Goal: Information Seeking & Learning: Check status

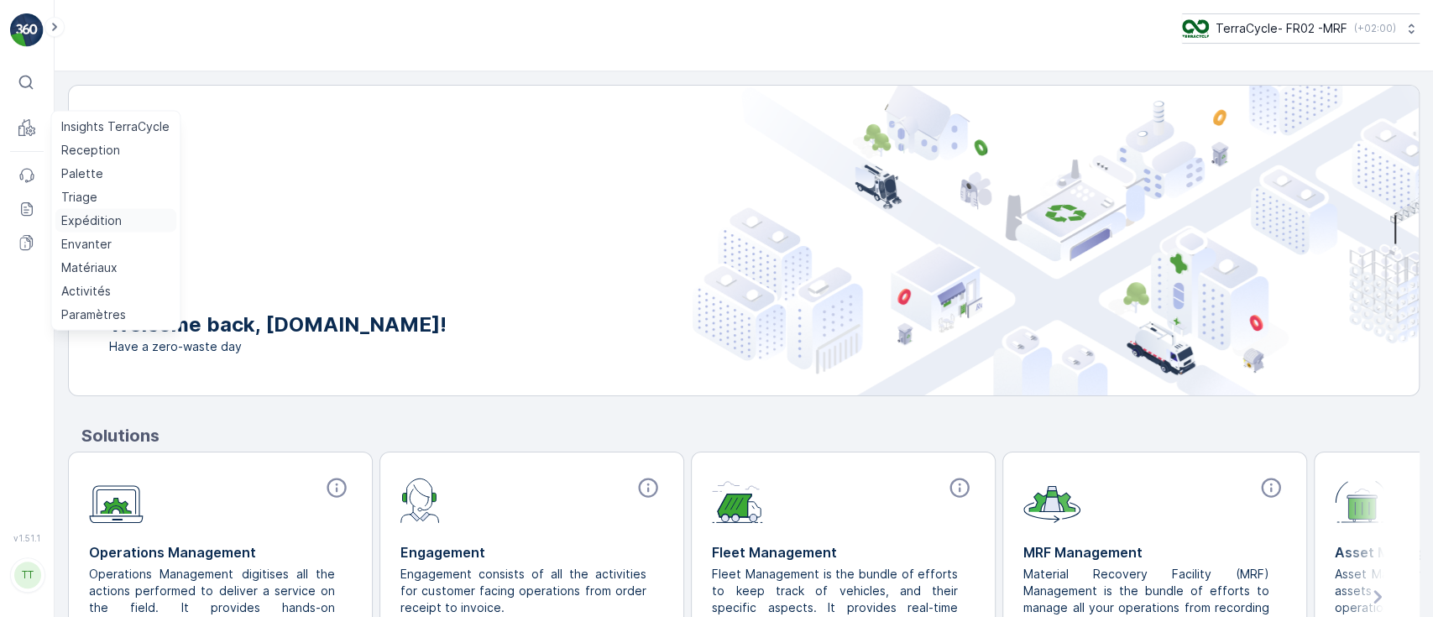
click at [87, 216] on p "Expédition" at bounding box center [91, 220] width 60 height 17
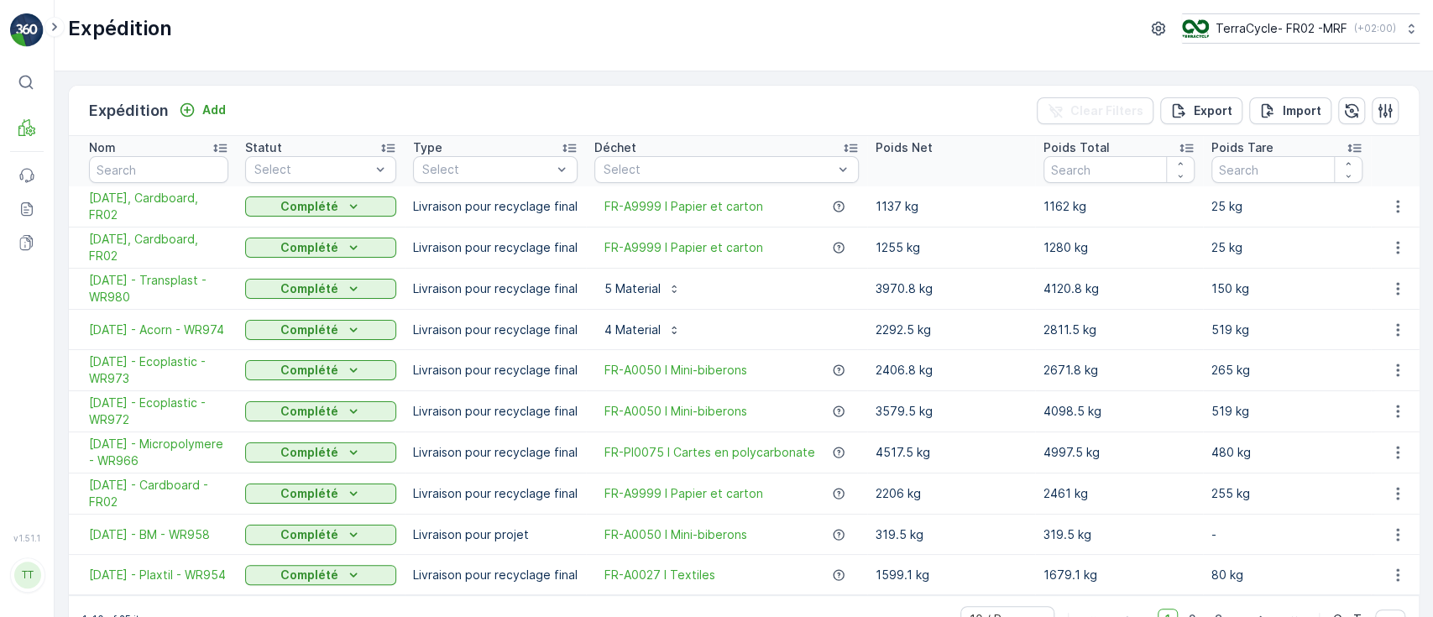
click at [958, 505] on td "2206 kg" at bounding box center [951, 493] width 168 height 41
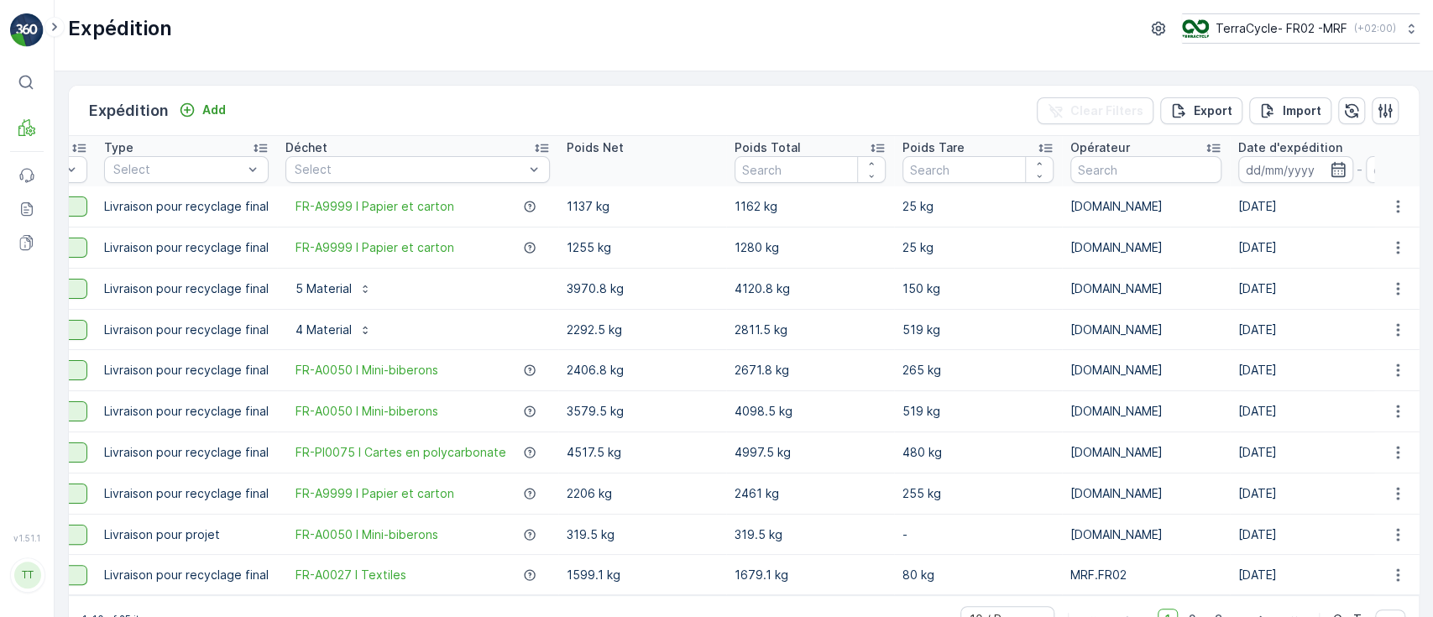
scroll to position [0, 313]
click at [1325, 164] on icon "button" at bounding box center [1333, 169] width 17 height 17
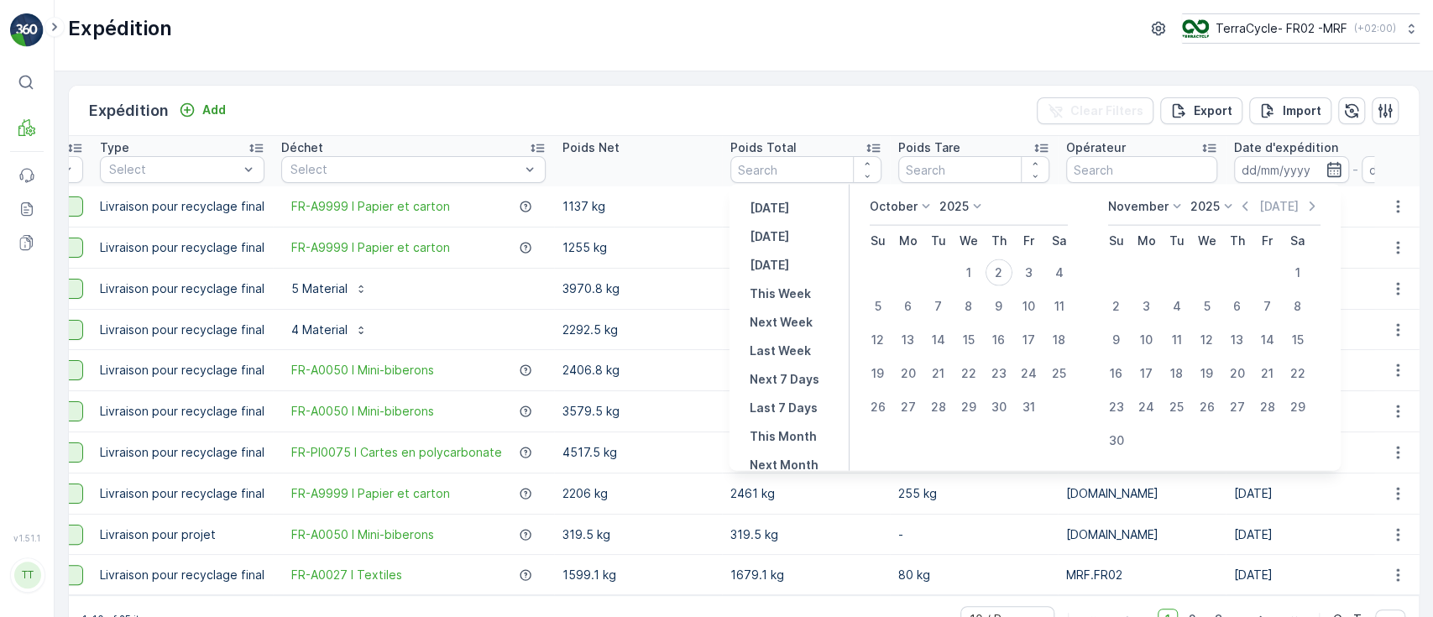
click at [914, 202] on p "October" at bounding box center [893, 206] width 48 height 17
click at [903, 284] on span "September" at bounding box center [911, 290] width 64 height 17
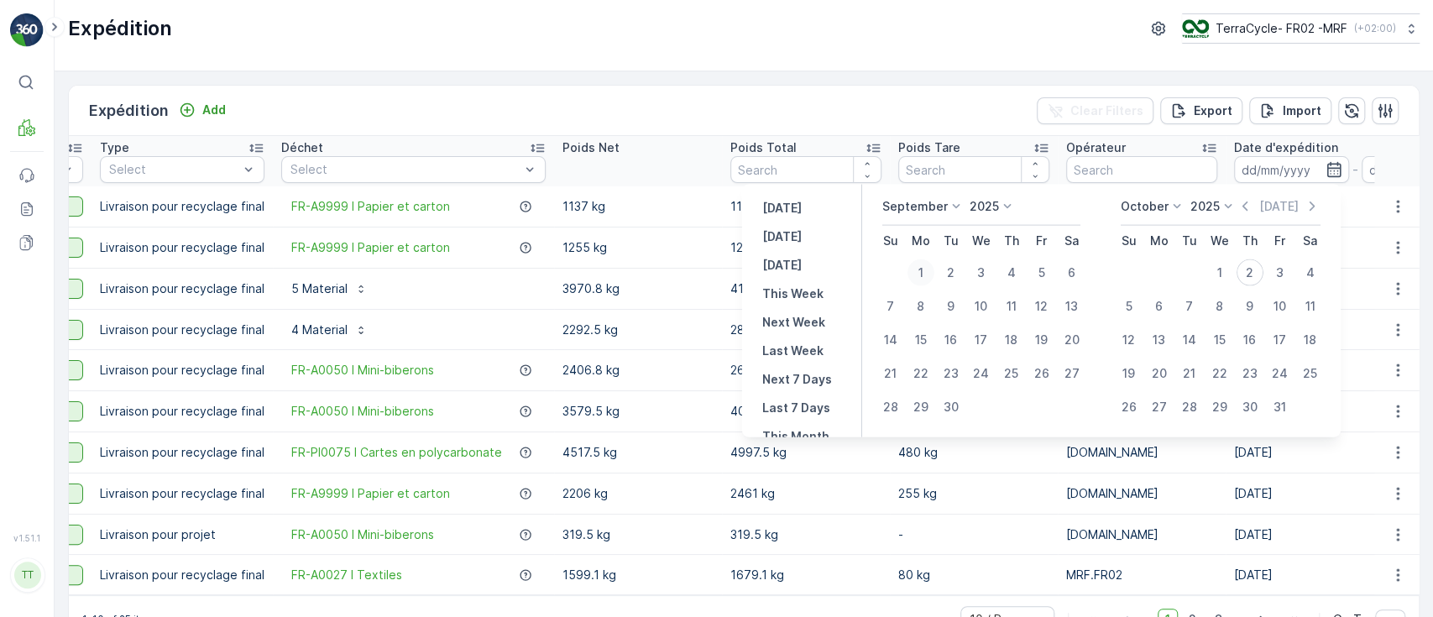
click at [921, 272] on div "1" at bounding box center [920, 272] width 27 height 27
type input "[DATE]"
click at [923, 276] on div "1" at bounding box center [920, 272] width 27 height 27
type input "[DATE]"
click at [953, 410] on div "30" at bounding box center [950, 407] width 27 height 27
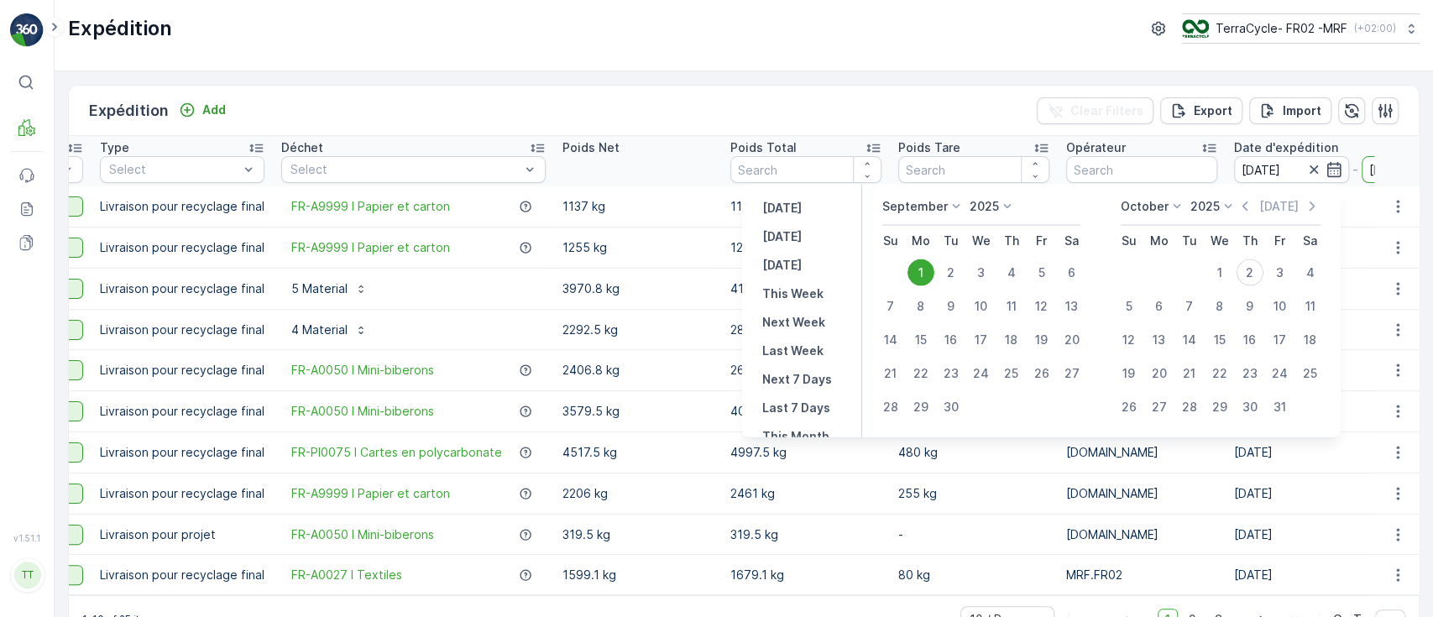
type input "[DATE]"
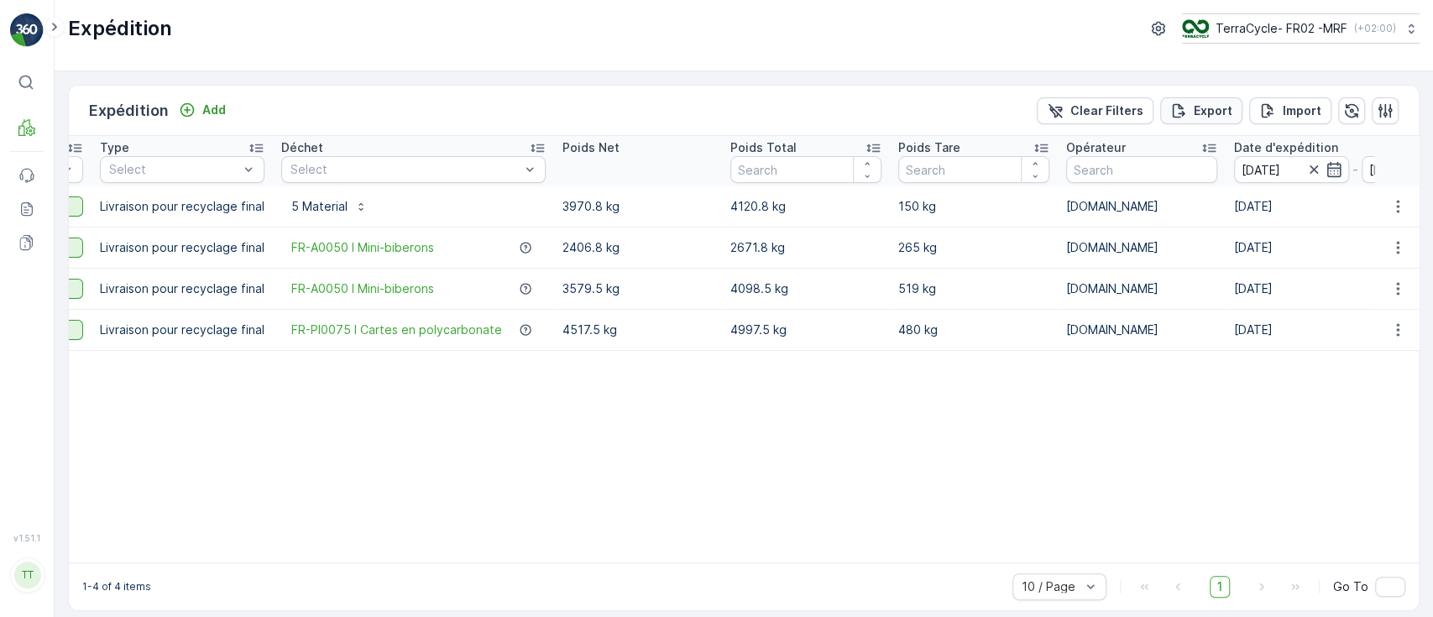
click at [1188, 109] on div "Export" at bounding box center [1201, 110] width 62 height 17
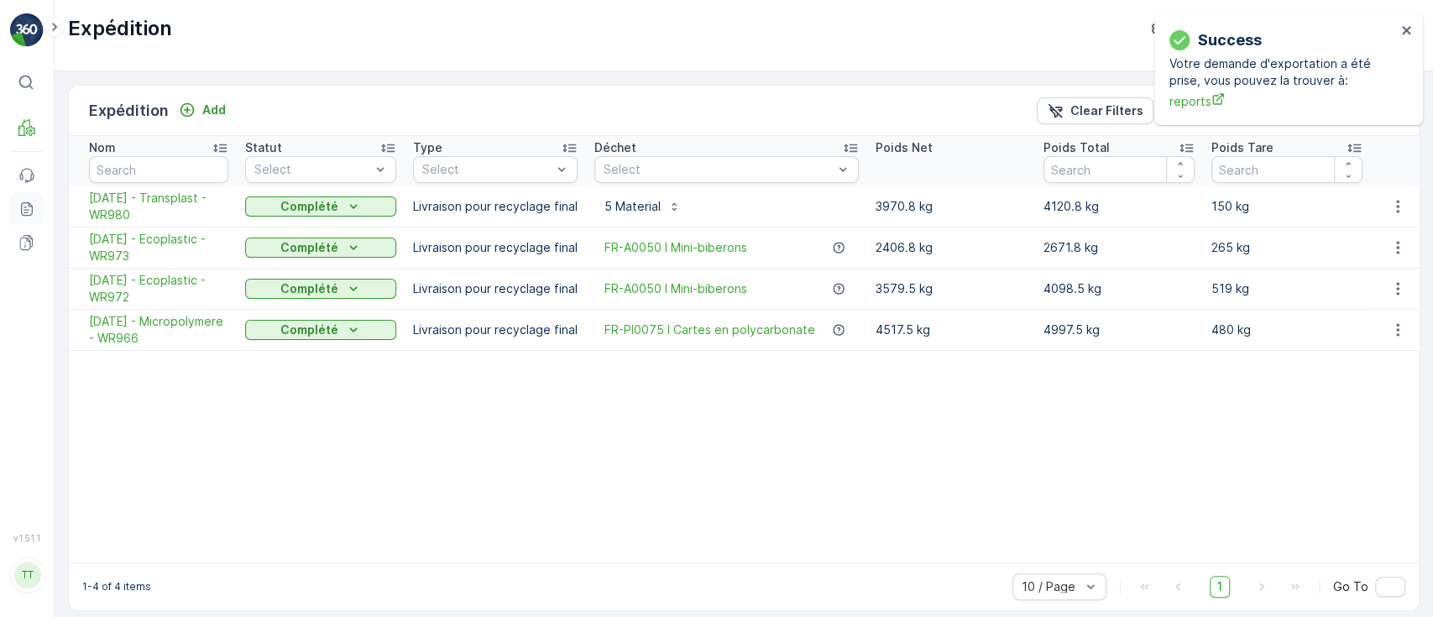
click at [23, 211] on icon at bounding box center [26, 209] width 17 height 17
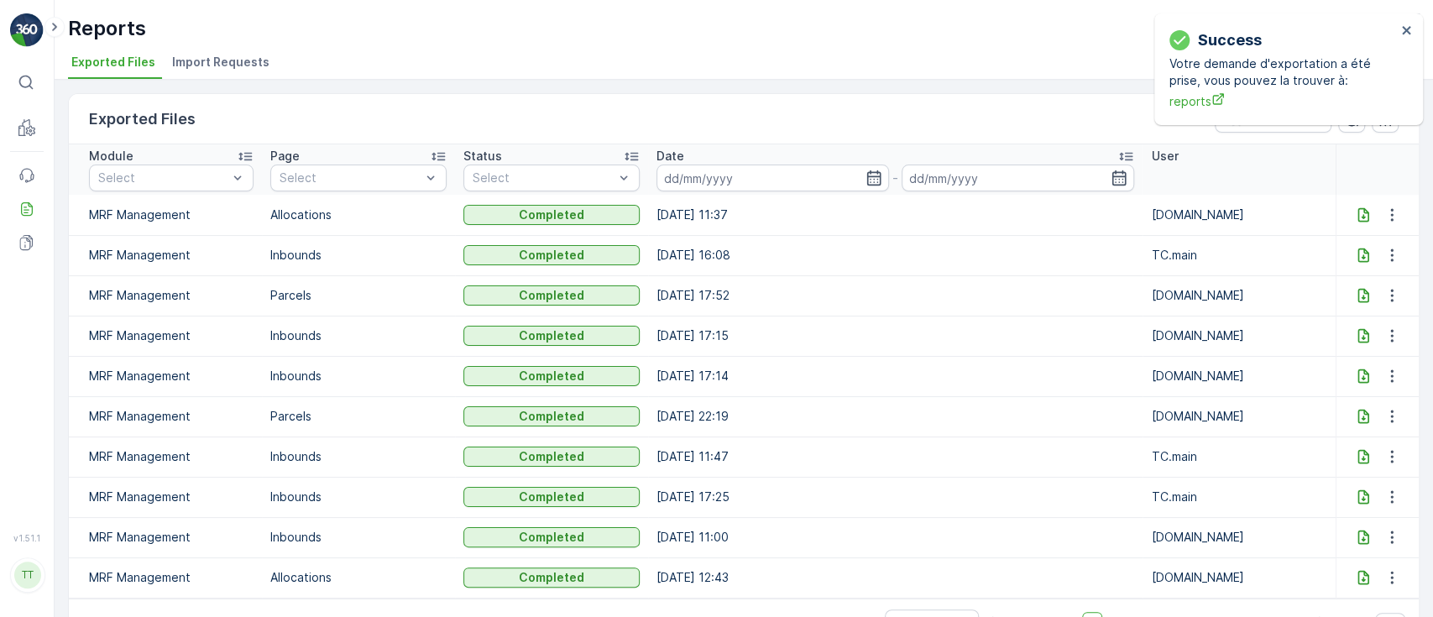
click at [1358, 217] on icon at bounding box center [1362, 214] width 11 height 14
click at [1402, 31] on icon "close" at bounding box center [1407, 29] width 12 height 13
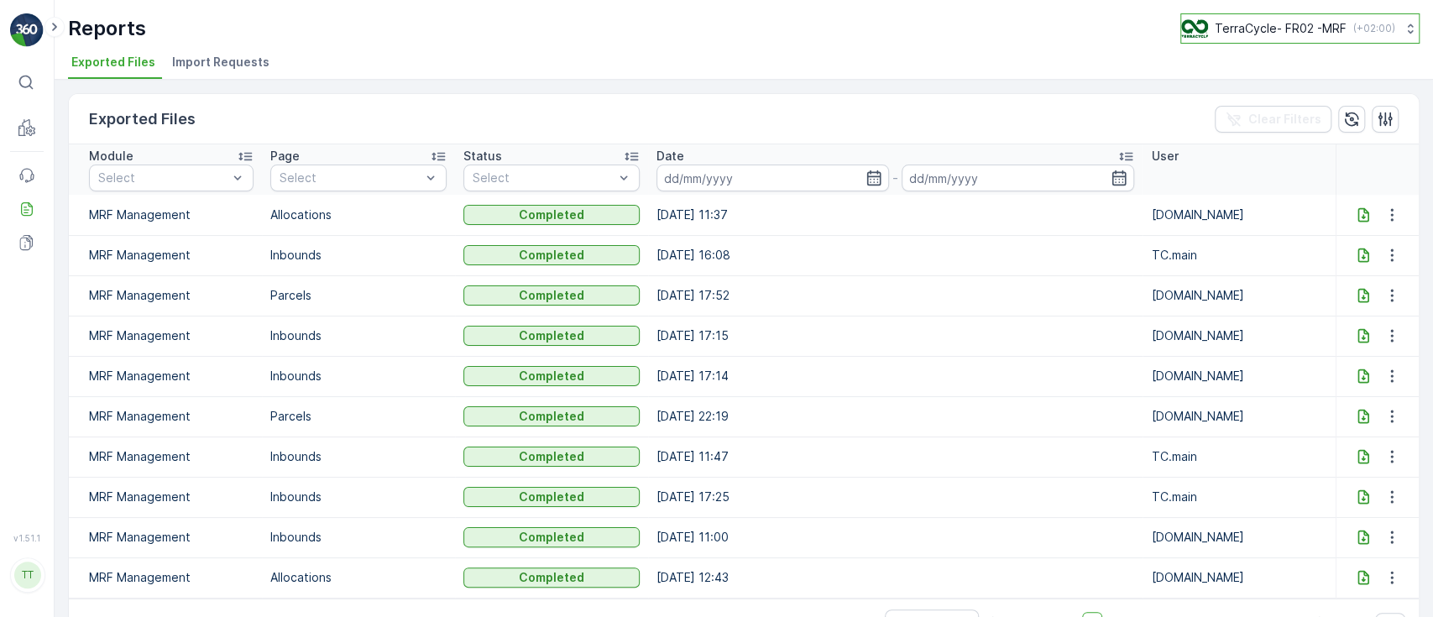
click at [1250, 28] on p "TerraCycle- FR02 -MRF" at bounding box center [1280, 28] width 132 height 17
type input "fr"
click at [1240, 151] on span "Europe/[GEOGRAPHIC_DATA] (+02:00)" at bounding box center [1285, 155] width 187 height 13
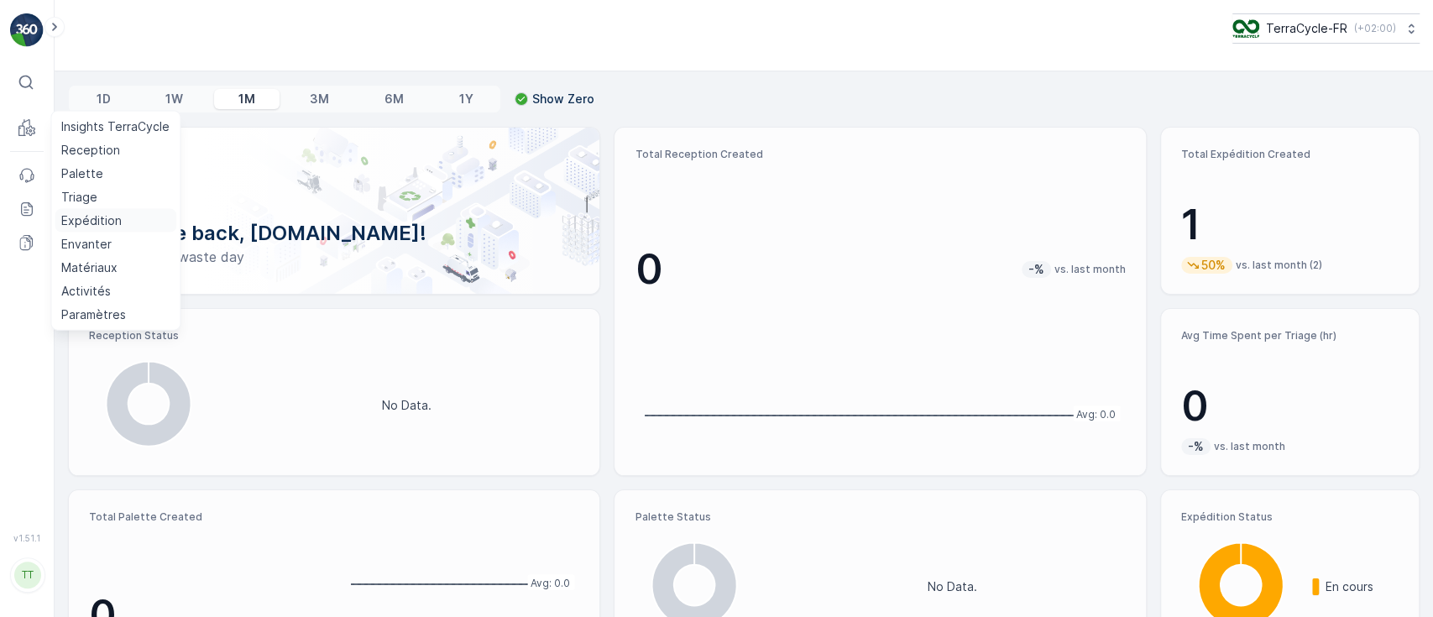
click at [106, 222] on p "Expédition" at bounding box center [91, 220] width 60 height 17
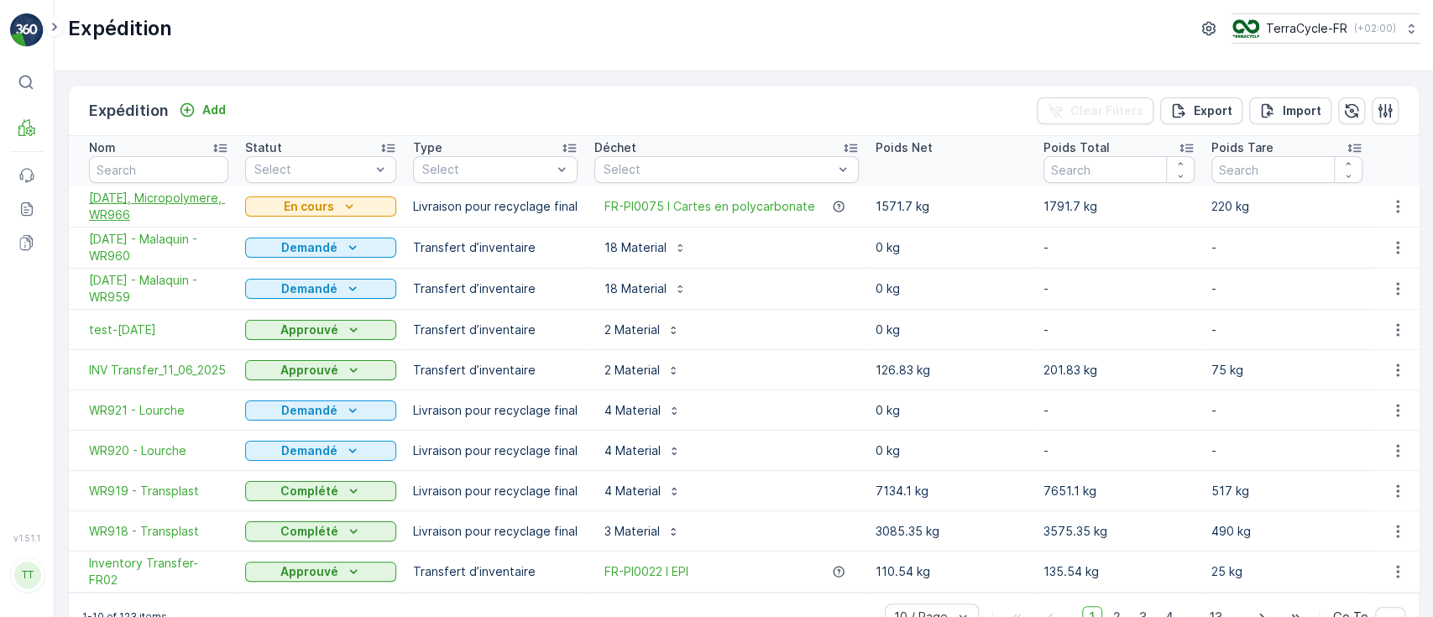
click at [154, 212] on span "09.09.2025, Micropolymere, WR966" at bounding box center [158, 207] width 139 height 34
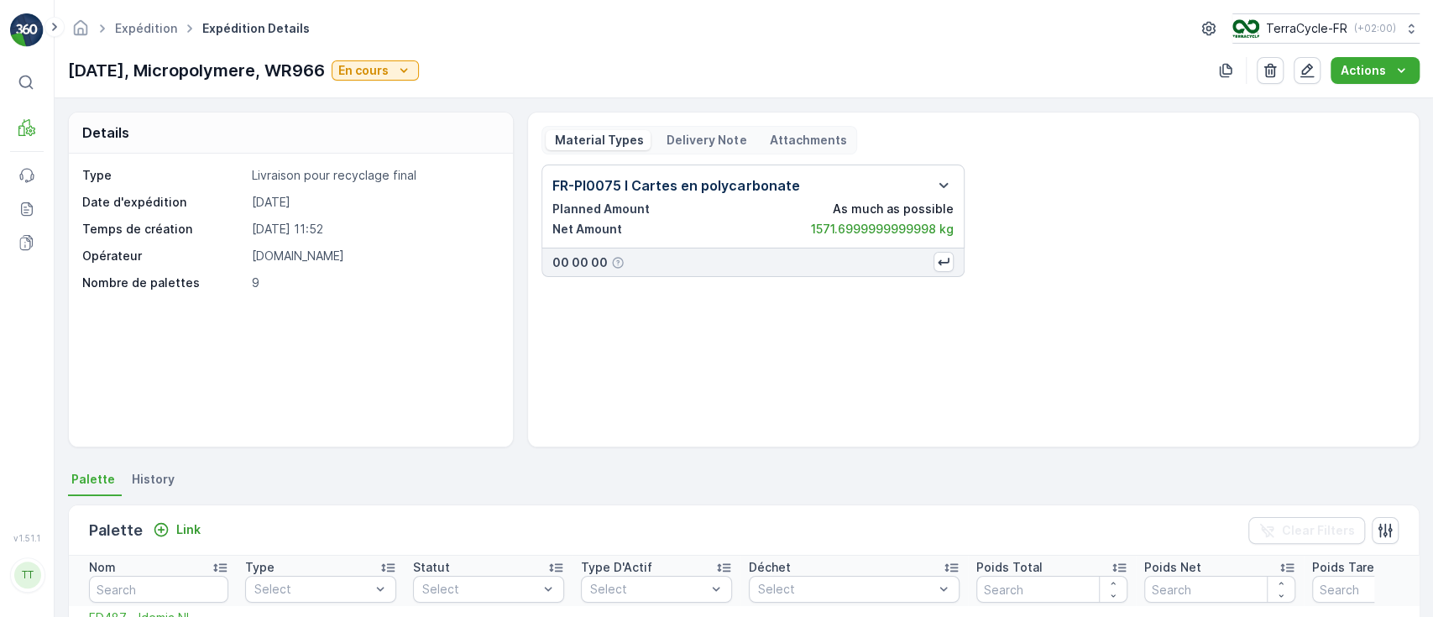
drag, startPoint x: 301, startPoint y: 70, endPoint x: 360, endPoint y: 74, distance: 58.9
click at [325, 74] on p "09.09.2025, Micropolymere, WR966" at bounding box center [196, 70] width 257 height 25
copy p "WR966"
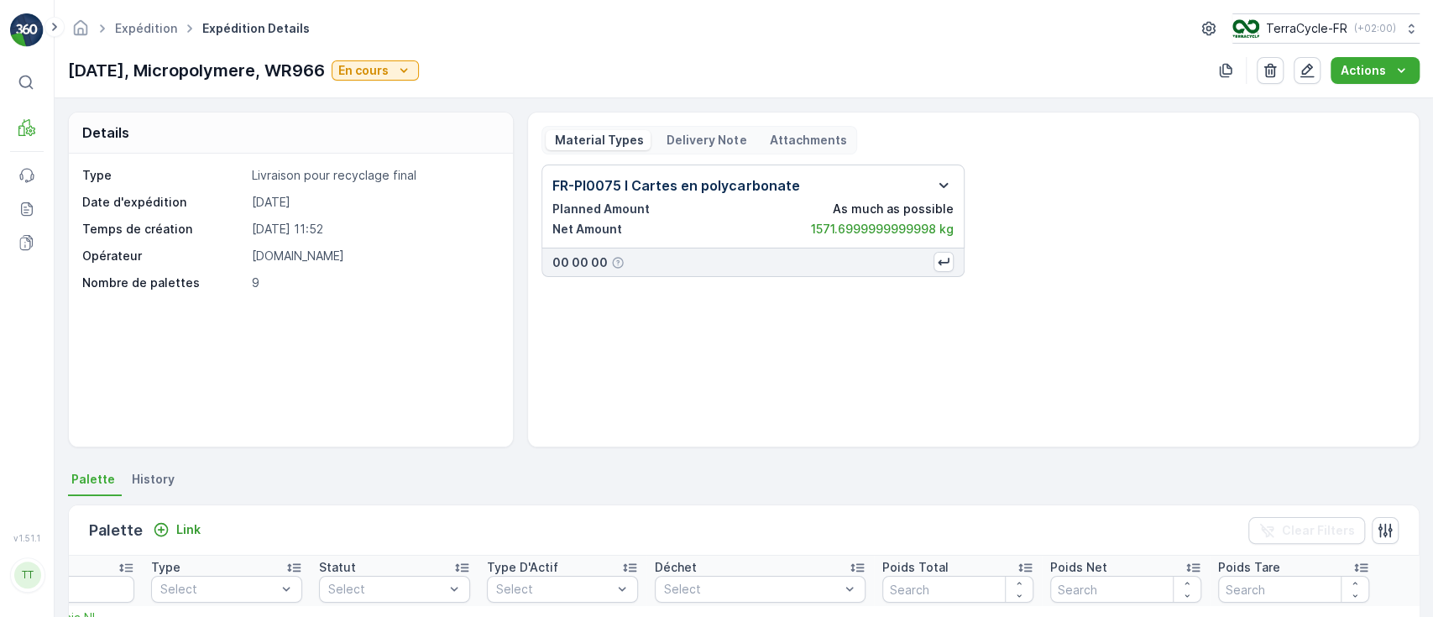
click at [947, 187] on icon "button" at bounding box center [943, 185] width 20 height 20
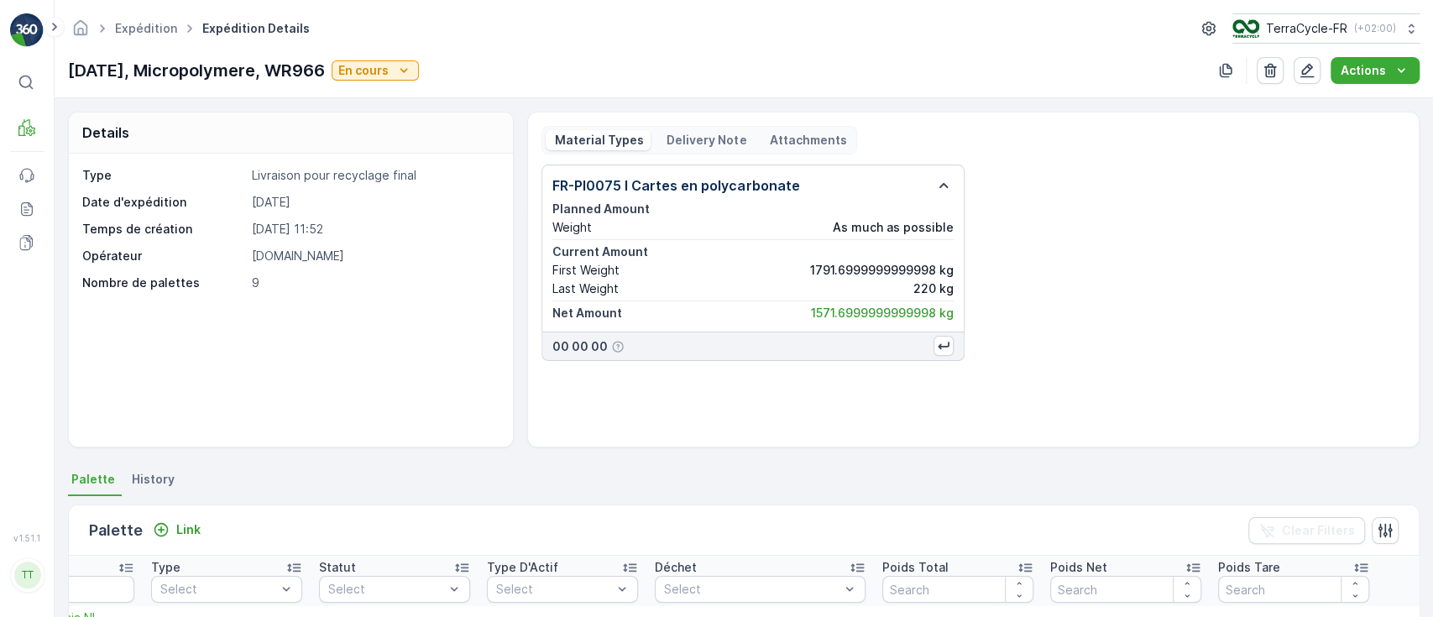
drag, startPoint x: 68, startPoint y: 70, endPoint x: 363, endPoint y: 71, distance: 294.6
click at [363, 71] on div "09.09.2025, Micropolymere, WR966 En cours" at bounding box center [243, 70] width 351 height 25
click at [145, 29] on link "Expédition" at bounding box center [146, 28] width 62 height 14
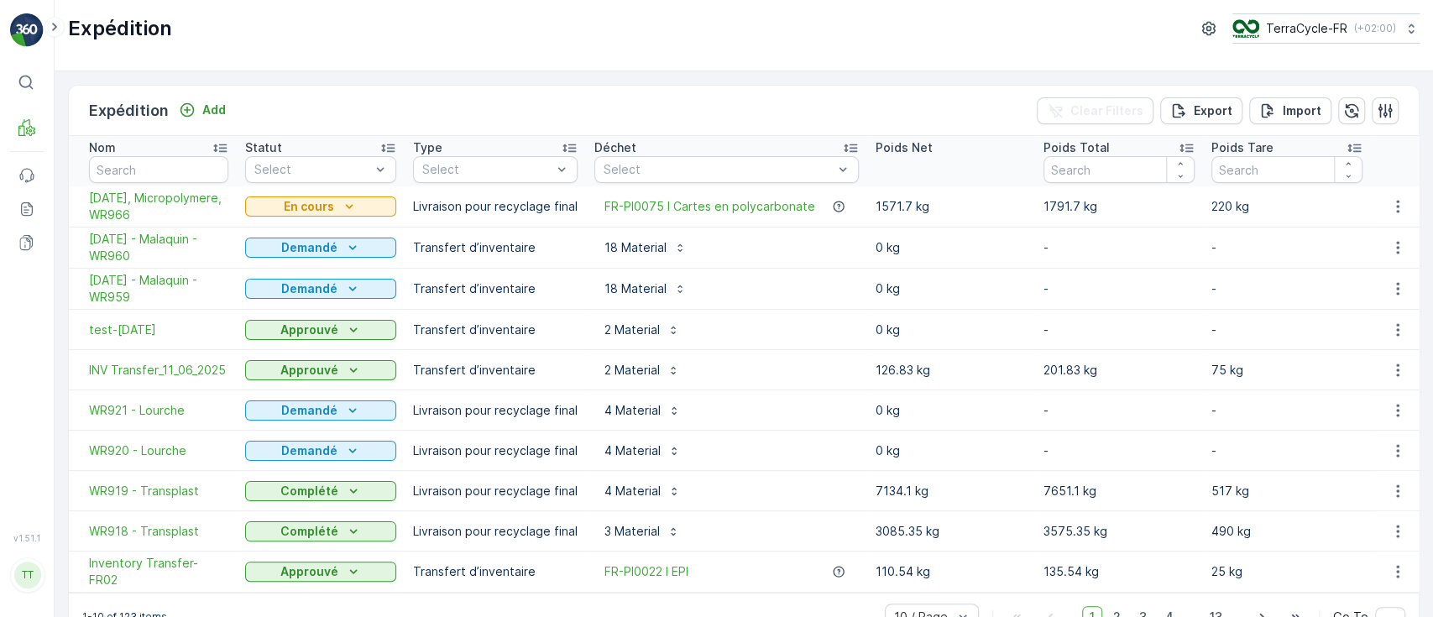
click at [984, 440] on td "0 kg" at bounding box center [951, 451] width 168 height 40
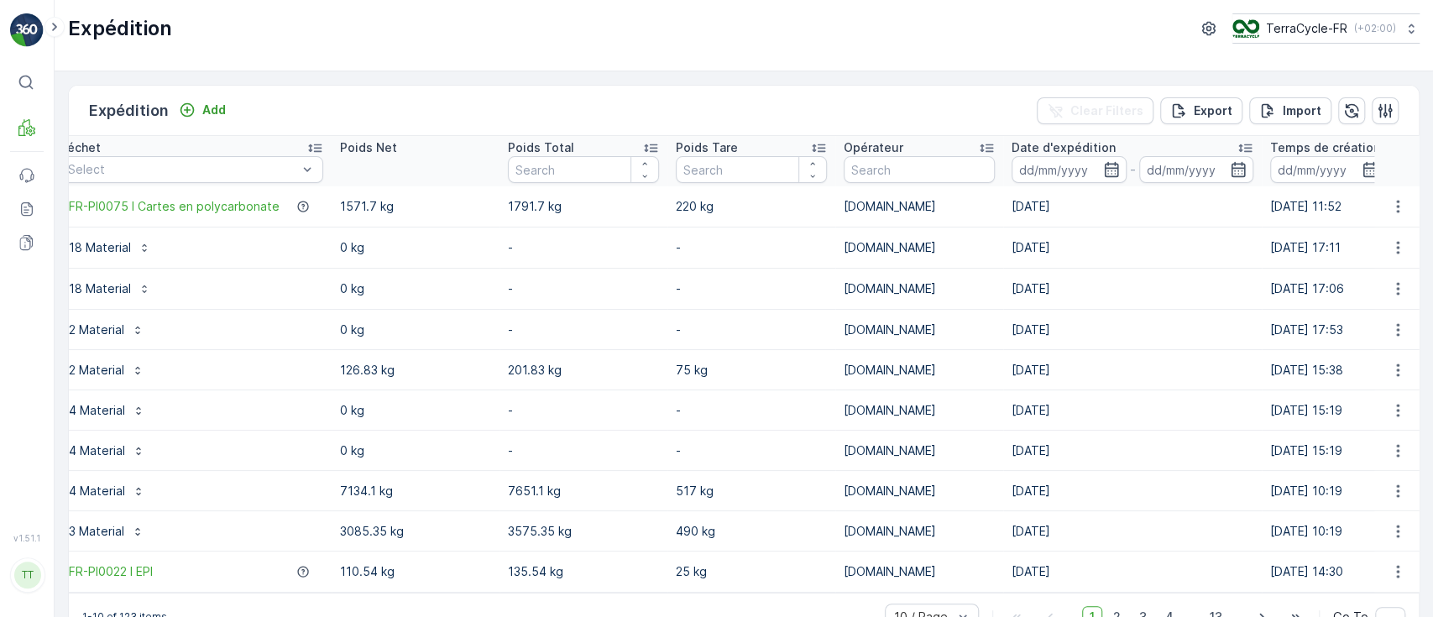
scroll to position [0, 537]
click at [1060, 169] on input at bounding box center [1067, 169] width 115 height 27
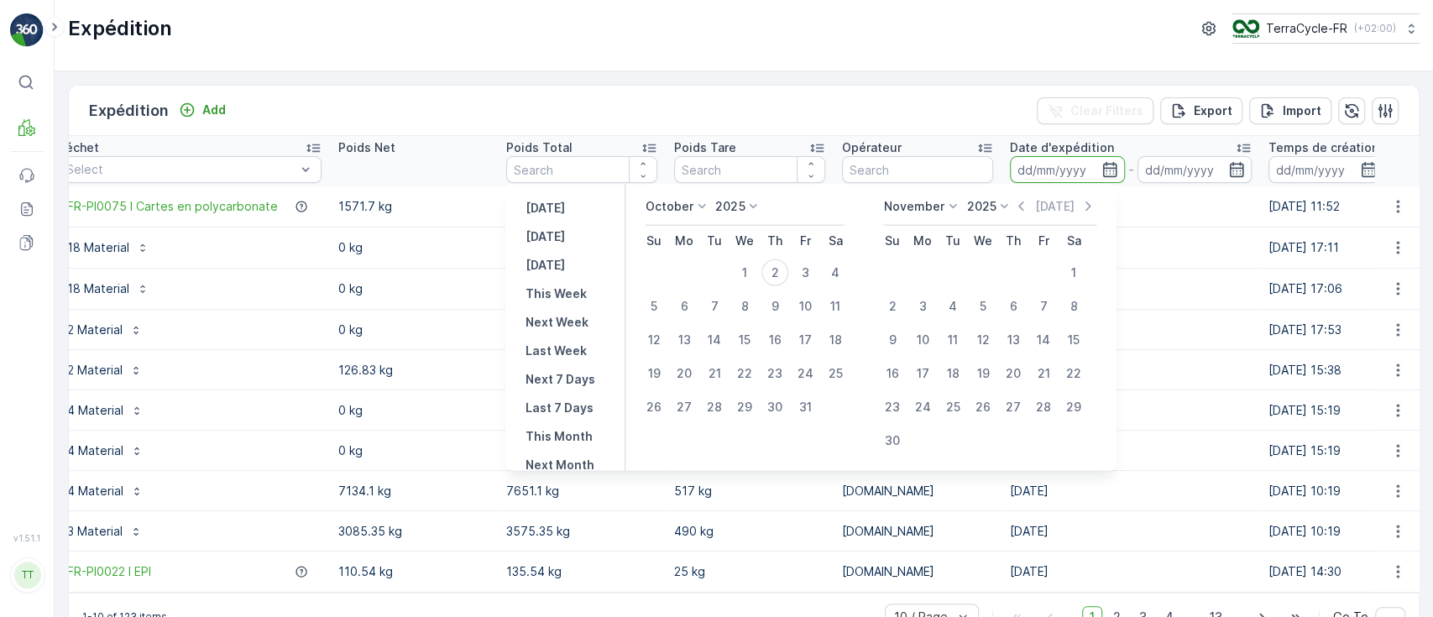
click at [689, 207] on p "October" at bounding box center [669, 206] width 48 height 17
click at [692, 301] on span "September" at bounding box center [687, 306] width 64 height 17
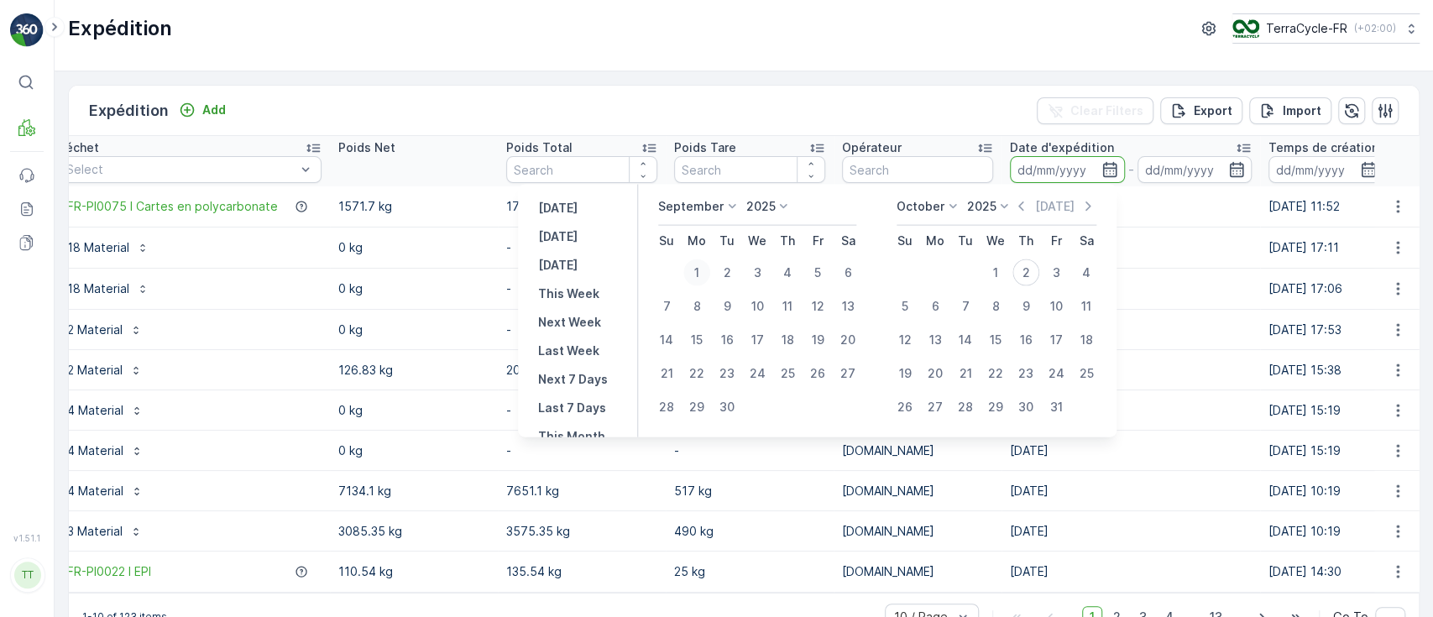
click at [692, 269] on div "1" at bounding box center [696, 272] width 27 height 27
type input "[DATE]"
click at [727, 403] on div "30" at bounding box center [726, 407] width 27 height 27
type input "[DATE]"
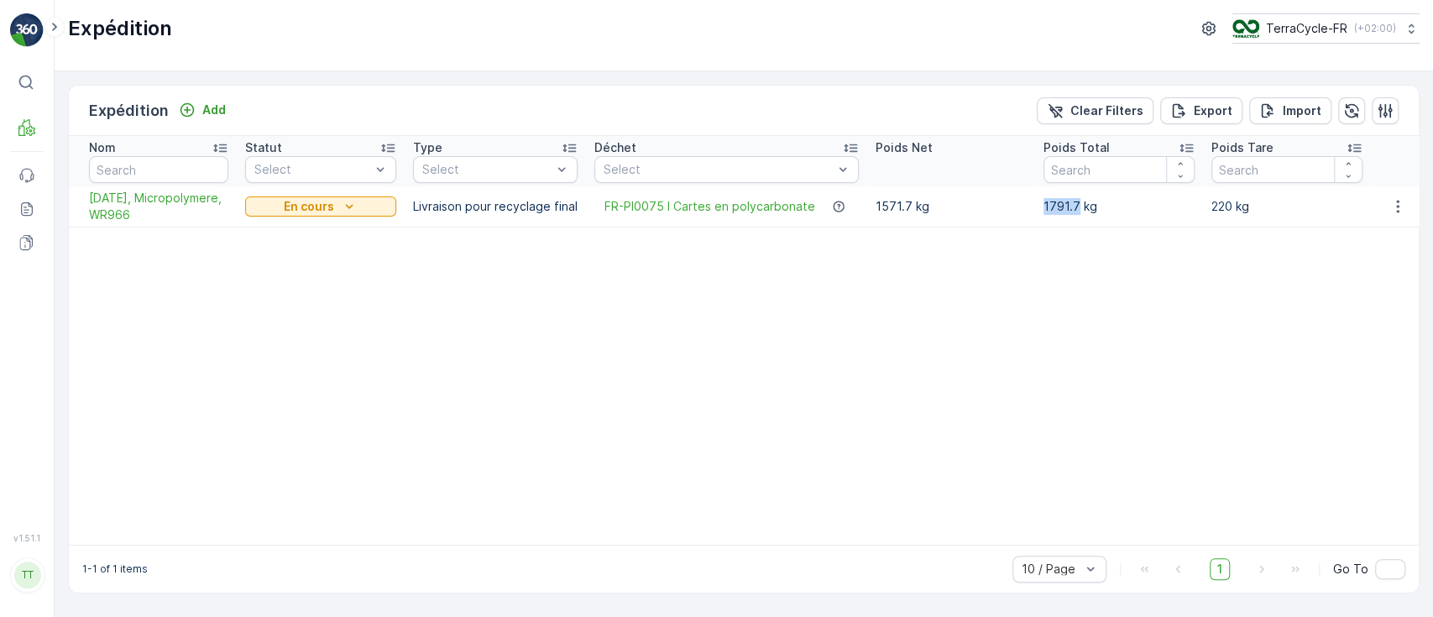
drag, startPoint x: 1070, startPoint y: 206, endPoint x: 1036, endPoint y: 206, distance: 33.6
click at [1043, 206] on p "1791.7 kg" at bounding box center [1118, 206] width 151 height 17
copy p "1791.7"
